Goal: Task Accomplishment & Management: Use online tool/utility

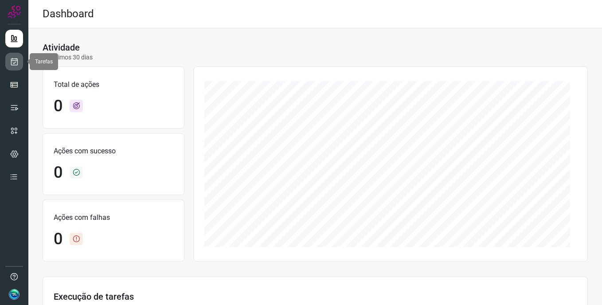
click at [16, 60] on icon at bounding box center [14, 61] width 9 height 9
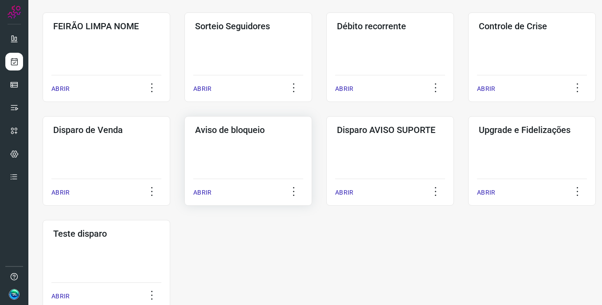
scroll to position [266, 0]
click at [267, 141] on div "Aviso de bloqueio ABRIR" at bounding box center [248, 160] width 128 height 89
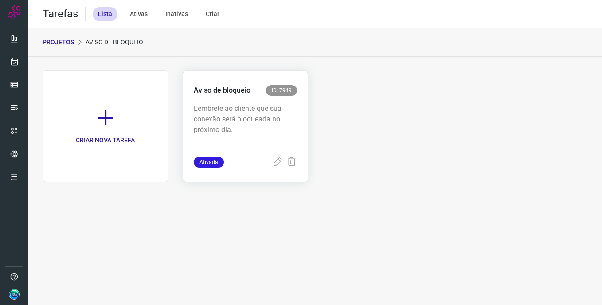
click at [242, 122] on p "Lembrete ao cliente que sua conexão será bloqueada no próximo dia." at bounding box center [246, 125] width 104 height 44
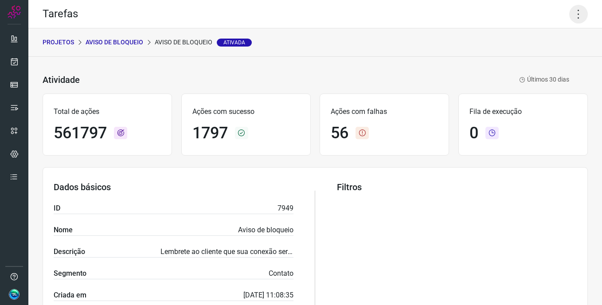
click at [569, 16] on icon at bounding box center [578, 14] width 19 height 19
click at [546, 61] on li "Executar" at bounding box center [540, 58] width 81 height 14
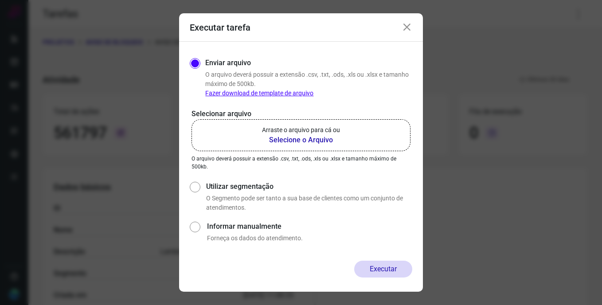
click at [295, 138] on b "Selecione o Arquivo" at bounding box center [301, 140] width 78 height 11
click at [0, 0] on input "Arraste o arquivo para cá ou Selecione o Arquivo" at bounding box center [0, 0] width 0 height 0
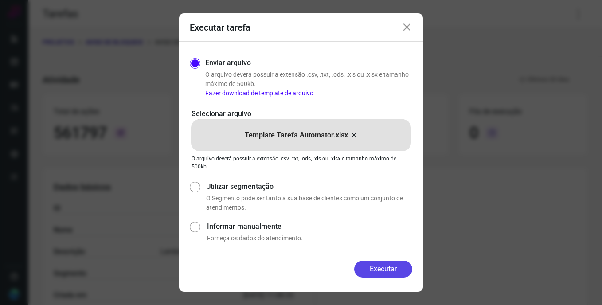
click at [393, 270] on button "Executar" at bounding box center [383, 269] width 58 height 17
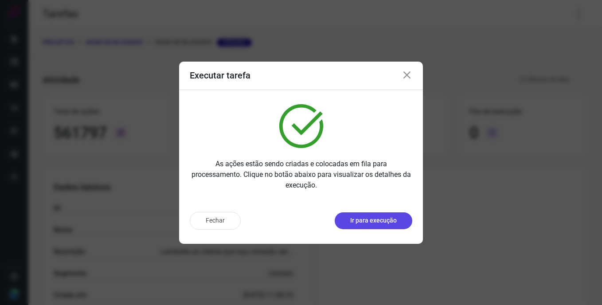
click at [372, 217] on p "Ir para execução" at bounding box center [373, 220] width 47 height 9
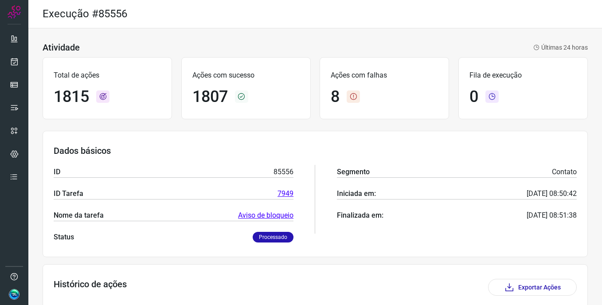
click at [321, 50] on div "Atividade Últimas 24 horas" at bounding box center [315, 47] width 545 height 11
click at [311, 82] on div "Total de ações 1815 Ações com sucesso 1807 Ações com falhas 8 Fila de execução 0" at bounding box center [315, 88] width 545 height 71
drag, startPoint x: 199, startPoint y: 97, endPoint x: 235, endPoint y: 99, distance: 35.5
click at [235, 99] on div "Ações com sucesso 1807" at bounding box center [245, 88] width 129 height 62
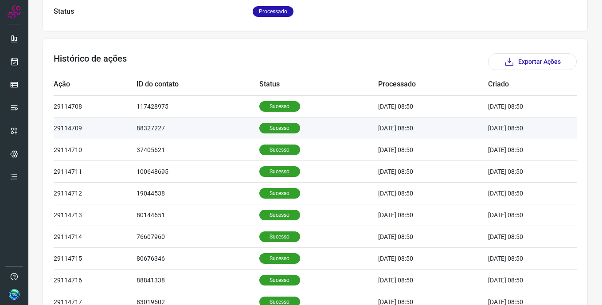
scroll to position [278, 0]
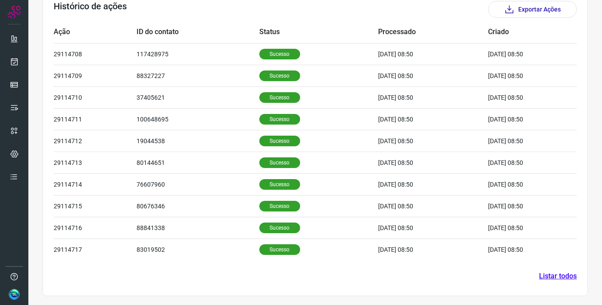
click at [367, 14] on div "Histórico de ações Exportar Ações" at bounding box center [315, 9] width 523 height 17
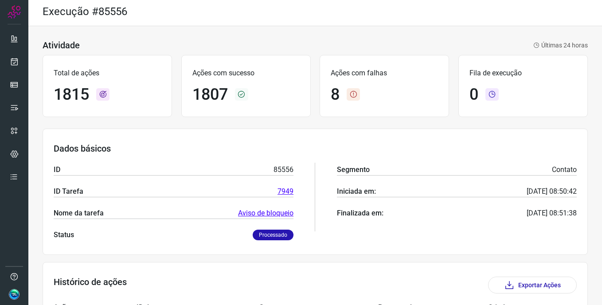
scroll to position [0, 0]
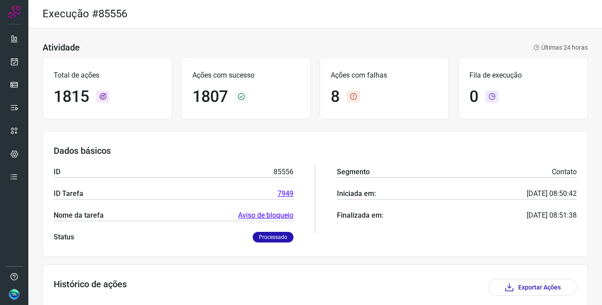
click at [310, 13] on div "Execução #85556" at bounding box center [314, 14] width 573 height 28
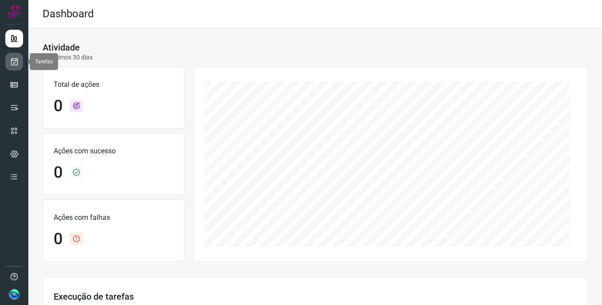
click at [12, 64] on icon at bounding box center [14, 61] width 9 height 9
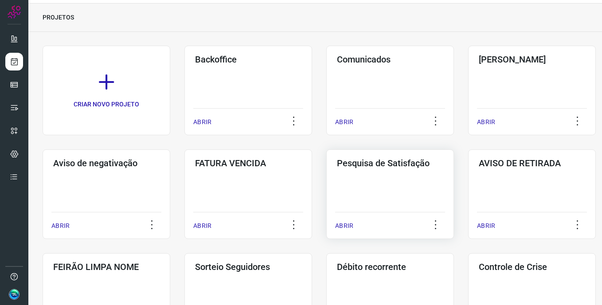
scroll to position [44, 0]
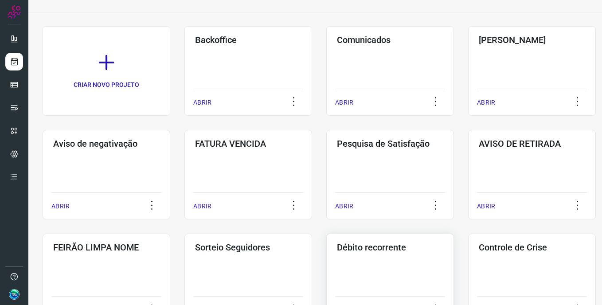
click at [395, 279] on div "Débito recorrente ABRIR" at bounding box center [390, 277] width 128 height 89
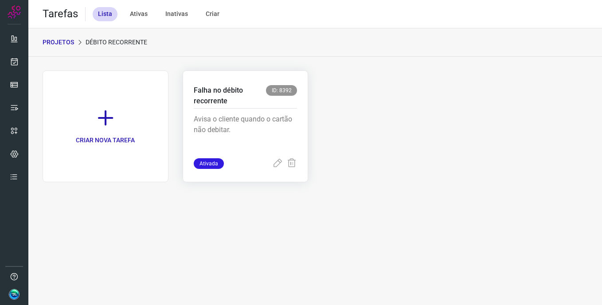
click at [230, 105] on p "Falha no débito recorrente" at bounding box center [230, 95] width 73 height 21
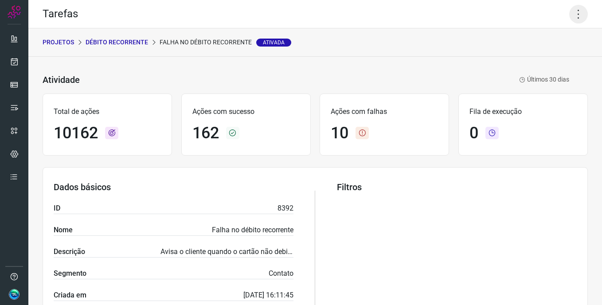
click at [569, 19] on icon at bounding box center [578, 14] width 19 height 19
